Goal: Task Accomplishment & Management: Use online tool/utility

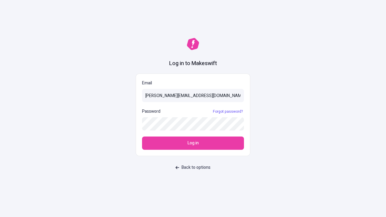
type input "[PERSON_NAME][EMAIL_ADDRESS][DOMAIN_NAME]"
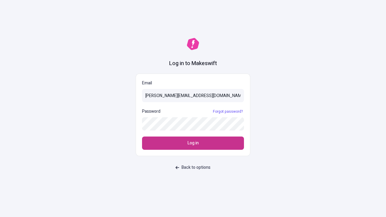
click at [193, 143] on span "Log in" at bounding box center [193, 143] width 11 height 7
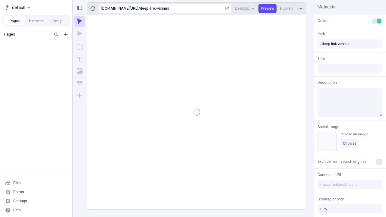
type input "/deep-link-vicinus"
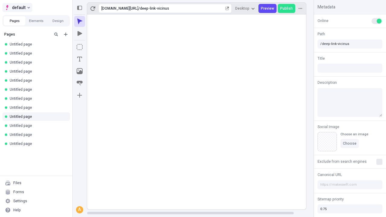
click at [17, 8] on span "default" at bounding box center [19, 7] width 14 height 7
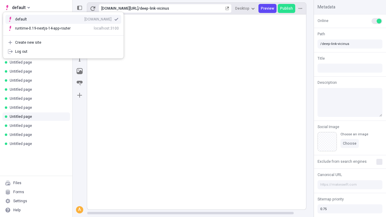
click at [63, 43] on div "Create new site" at bounding box center [67, 42] width 104 height 5
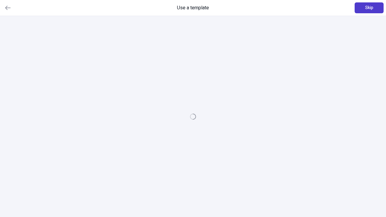
click at [369, 8] on span "Skip" at bounding box center [369, 8] width 8 height 7
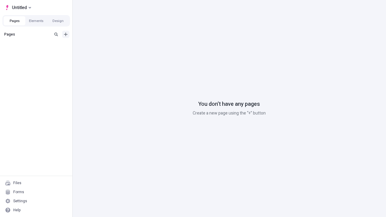
click at [66, 34] on icon "Add new" at bounding box center [66, 35] width 4 height 4
click at [98, 47] on span "Blank page" at bounding box center [101, 46] width 37 height 5
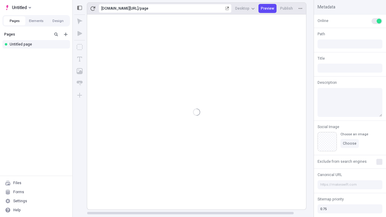
type input "/page"
click at [80, 47] on icon "Box" at bounding box center [80, 47] width 6 height 6
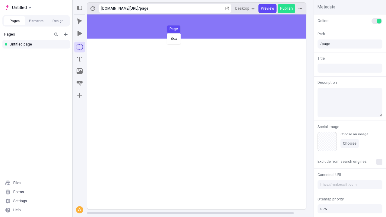
click at [203, 27] on div "Box Page" at bounding box center [193, 108] width 386 height 217
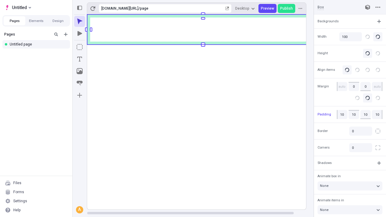
click at [80, 71] on icon "Image" at bounding box center [80, 71] width 6 height 6
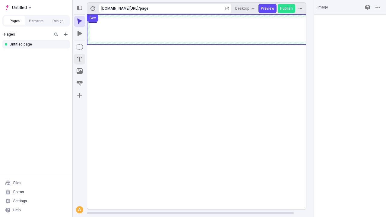
click at [80, 59] on icon "Text" at bounding box center [79, 59] width 5 height 5
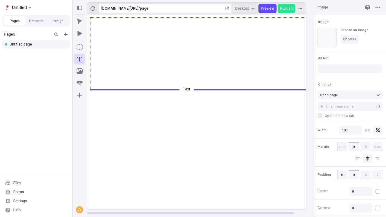
click at [203, 89] on div "Text" at bounding box center [193, 108] width 386 height 217
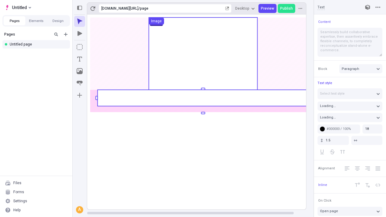
click at [203, 98] on rect at bounding box center [202, 98] width 211 height 16
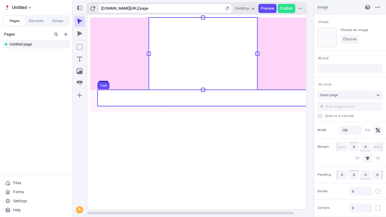
click at [203, 98] on use at bounding box center [202, 98] width 211 height 16
click at [203, 98] on g "Page Box Text" at bounding box center [203, 110] width 232 height 197
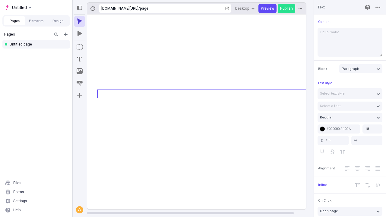
type textarea "Hello, world!"
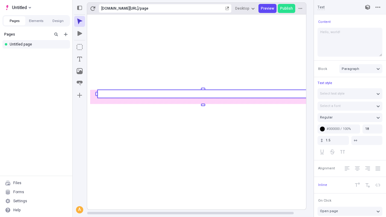
click at [80, 71] on icon "Image" at bounding box center [80, 71] width 6 height 6
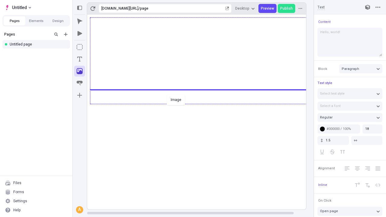
click at [203, 103] on div "Image" at bounding box center [193, 108] width 386 height 217
